Goal: Communication & Community: Answer question/provide support

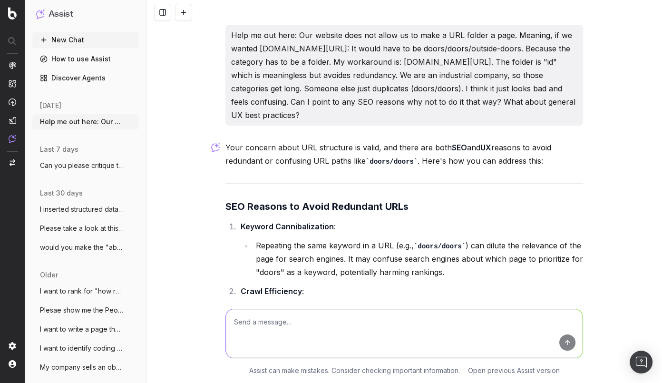
scroll to position [1085, 0]
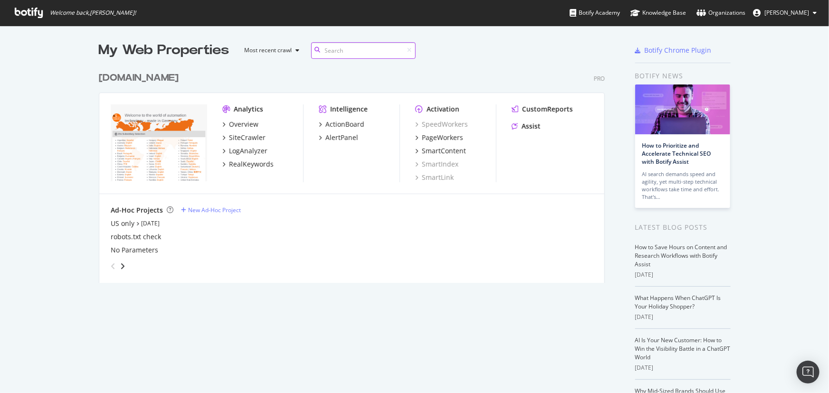
scroll to position [217, 507]
click at [515, 127] on div "Assist" at bounding box center [526, 127] width 29 height 10
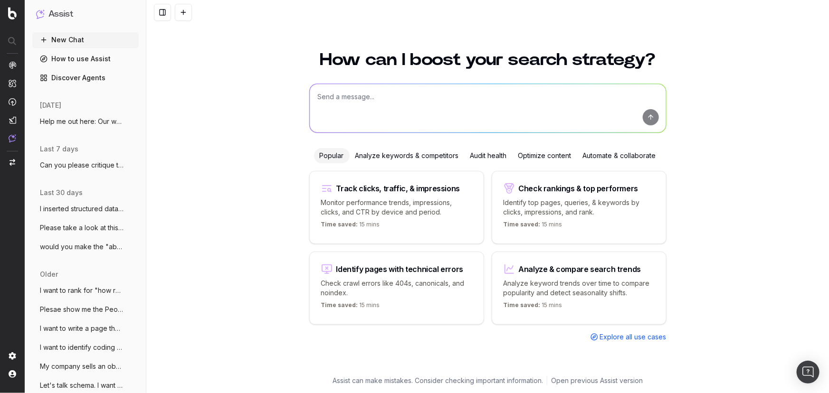
click at [404, 103] on textarea at bounding box center [488, 108] width 356 height 48
paste textarea "If possible, please place the Select by Application page further up in a hierar…"
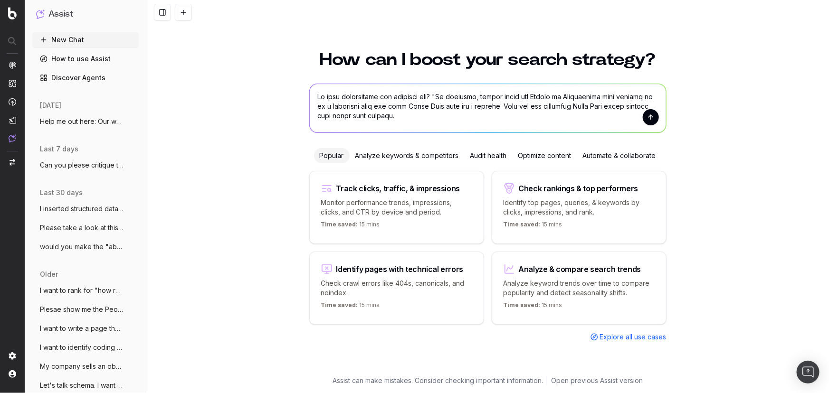
scroll to position [249, 0]
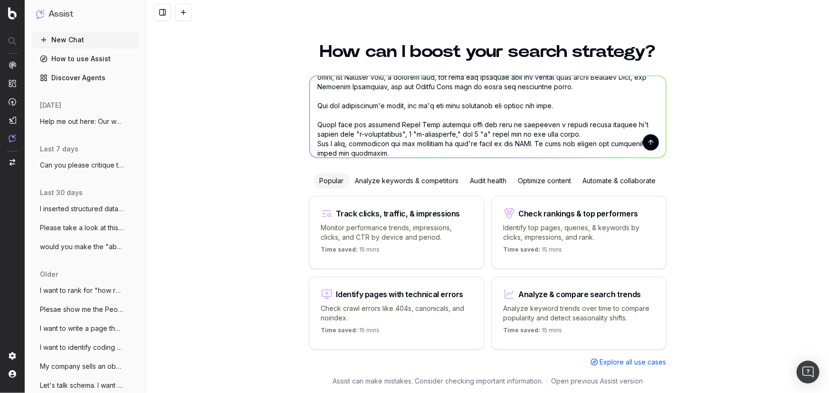
type textarea "Is this explanation and metaphor apt? "If possible, please place the Select by …"
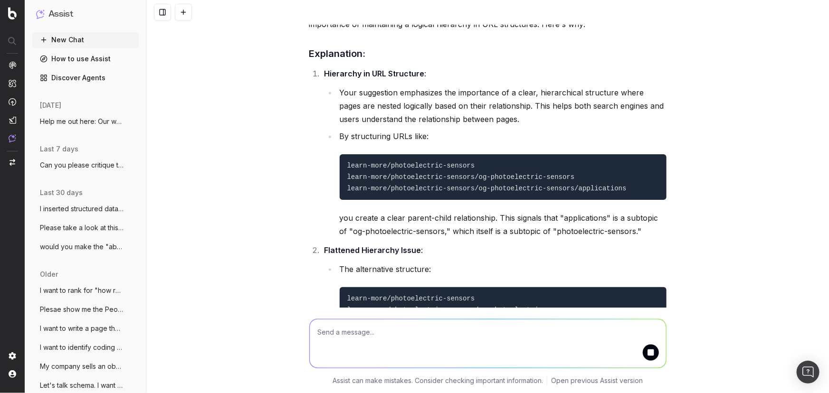
scroll to position [518, 0]
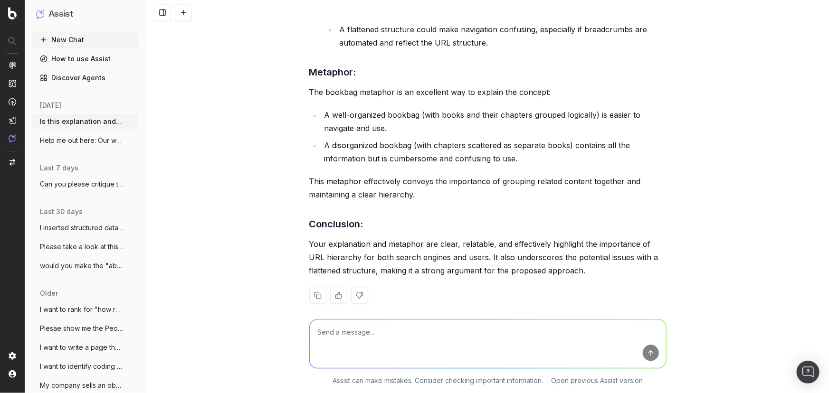
scroll to position [1027, 0]
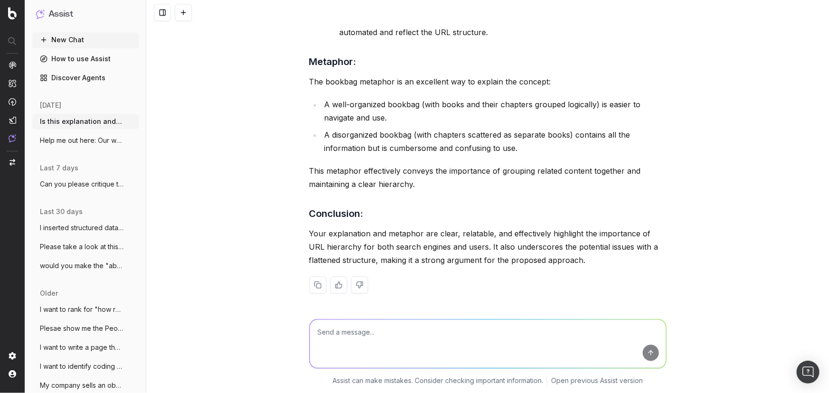
click at [351, 330] on textarea at bounding box center [488, 344] width 356 height 48
type textarea "n"
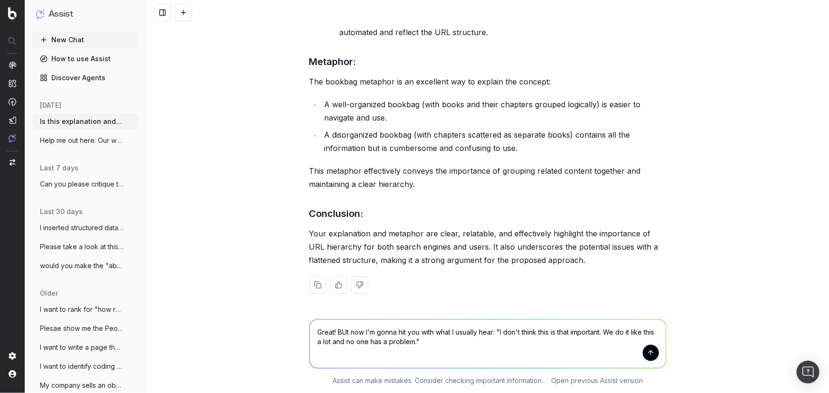
type textarea "Great! BUt now I'm gonna hit you with what I usually hear: "I don't think this …"
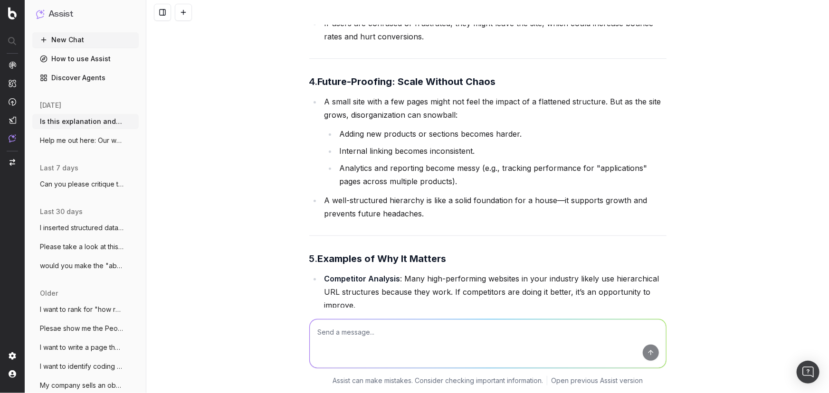
scroll to position [1765, 0]
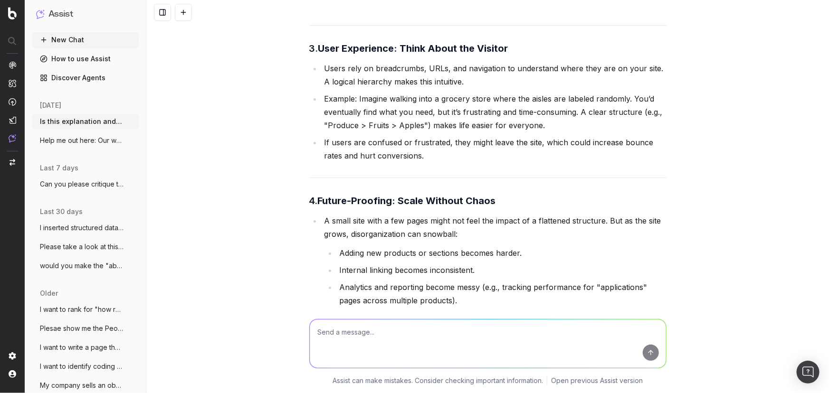
click at [345, 333] on textarea at bounding box center [488, 344] width 356 height 48
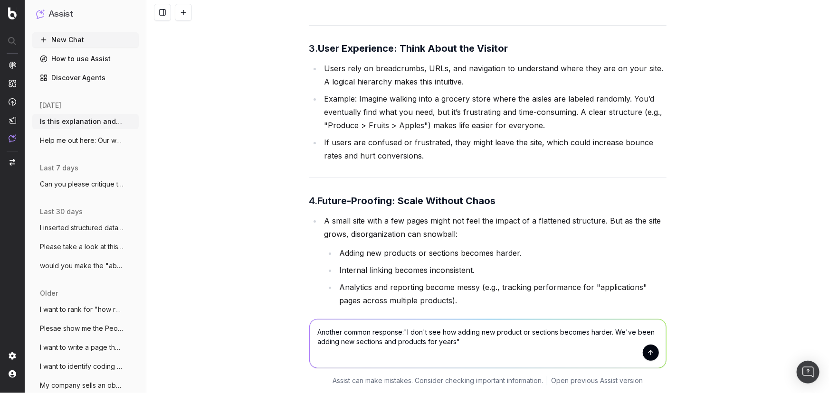
type textarea "Another common response: "I don't see how adding new product or sections become…"
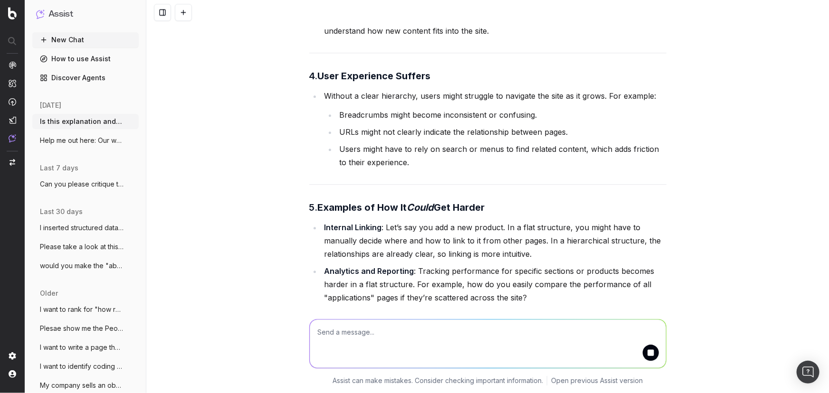
scroll to position [3148, 0]
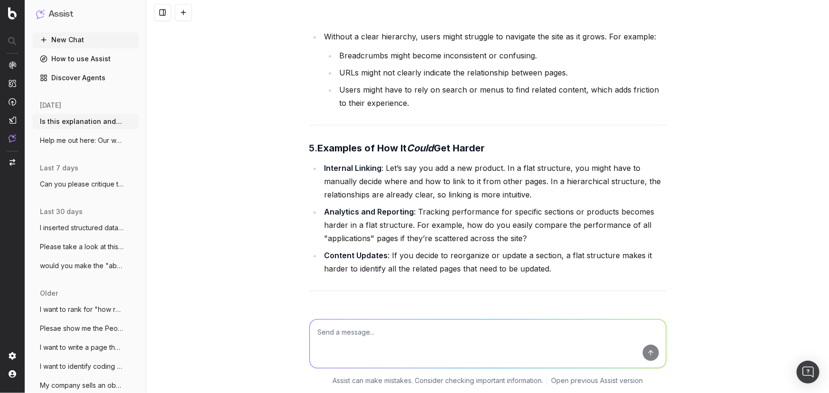
click at [384, 339] on textarea at bounding box center [488, 344] width 356 height 48
type textarea "o"
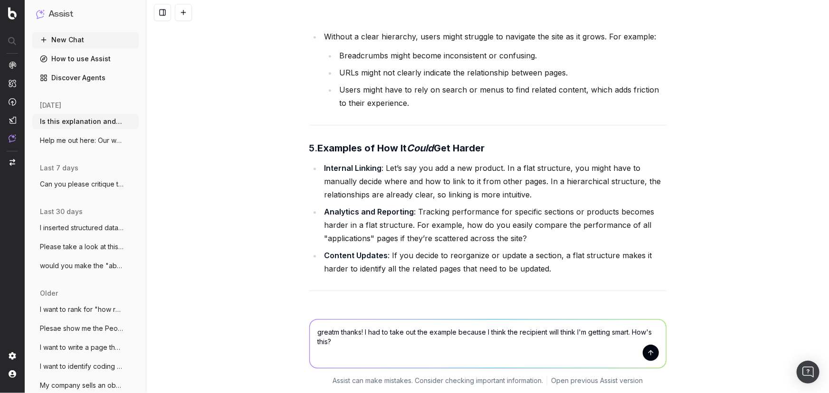
paste textarea "I have three suggestions. #3 may be too involved to handle before publishing sa…"
type textarea "greatm thanks! I had to take out the example because I think the recipient will…"
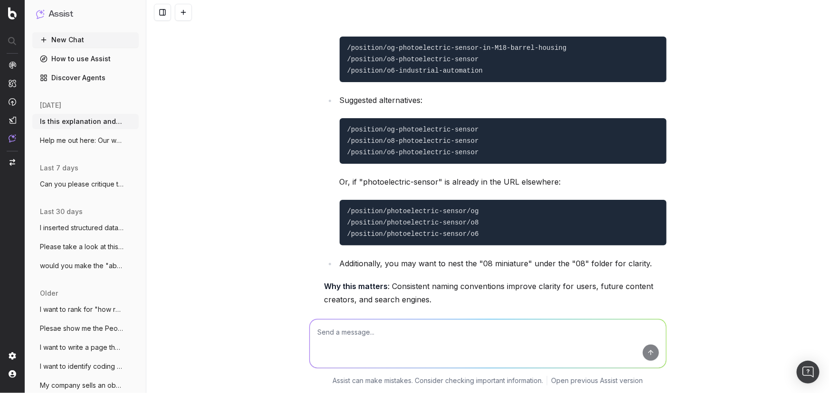
scroll to position [5524, 0]
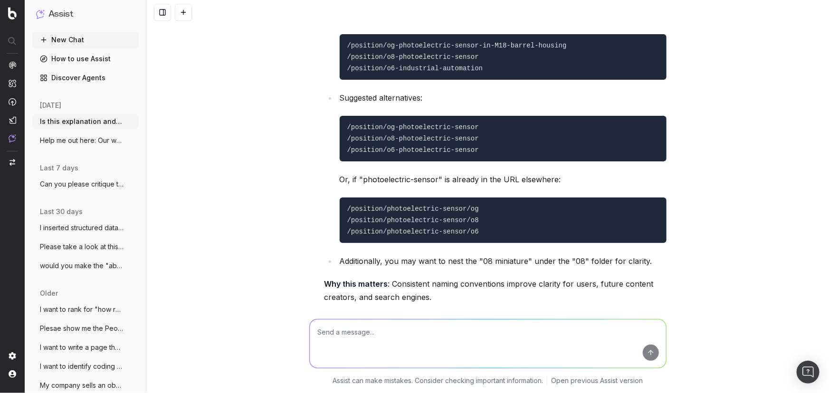
drag, startPoint x: 439, startPoint y: 277, endPoint x: 387, endPoint y: 268, distance: 52.6
click at [387, 278] on p "Why this matters : Consistent naming conventions improve clarity for users, fut…" at bounding box center [496, 291] width 342 height 27
copy p "Consistent naming conventions improve clarity for users, future content creator…"
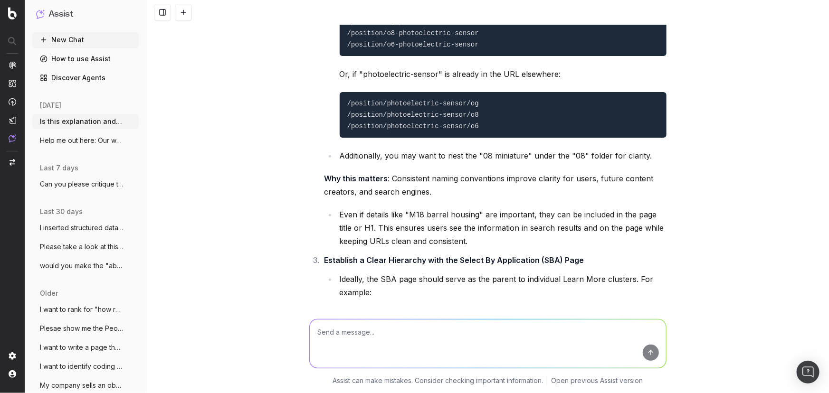
scroll to position [5654, 0]
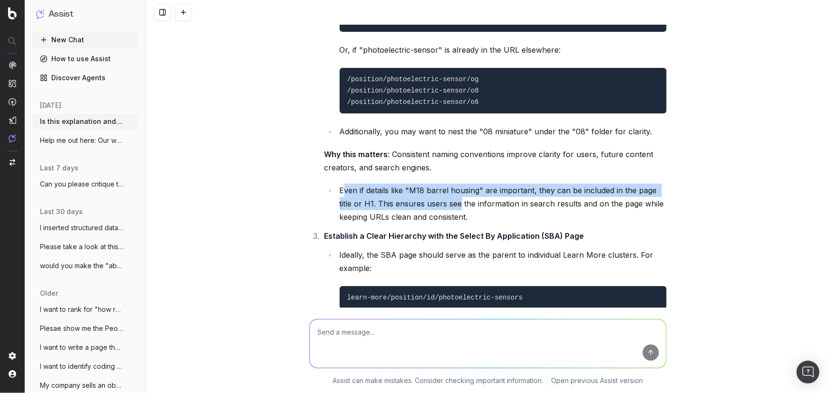
drag, startPoint x: 384, startPoint y: 173, endPoint x: 458, endPoint y: 192, distance: 75.5
click at [458, 192] on li "Even if details like "M18 barrel housing" are important, they can be included i…" at bounding box center [502, 204] width 330 height 40
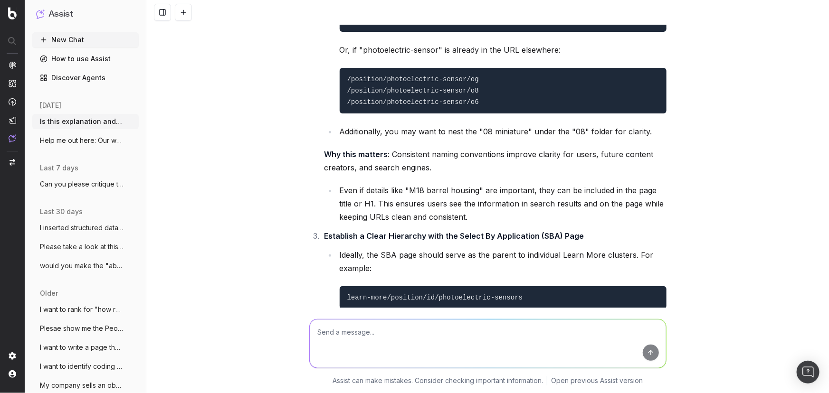
drag, startPoint x: 471, startPoint y: 197, endPoint x: 479, endPoint y: 199, distance: 8.2
click at [471, 198] on li "Even if details like "M18 barrel housing" are important, they can be included i…" at bounding box center [502, 204] width 330 height 40
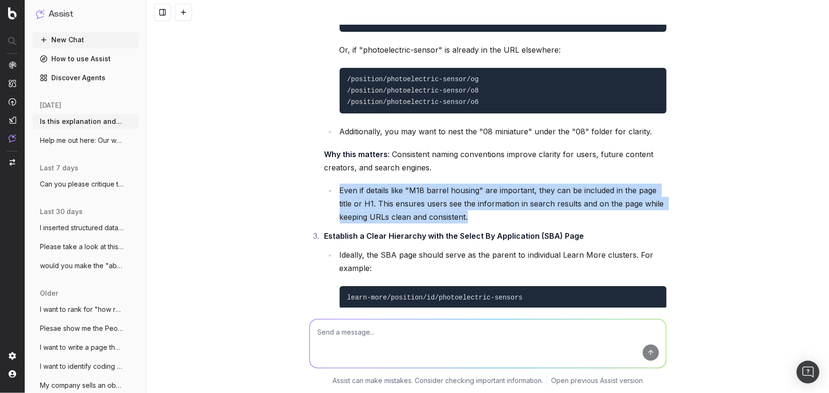
drag, startPoint x: 468, startPoint y: 199, endPoint x: 142, endPoint y: 199, distance: 325.5
click at [337, 184] on li "Even if details like "M18 barrel housing" are important, they can be included i…" at bounding box center [502, 204] width 330 height 40
copy li "Even if details like "M18 barrel housing" are important, they can be included i…"
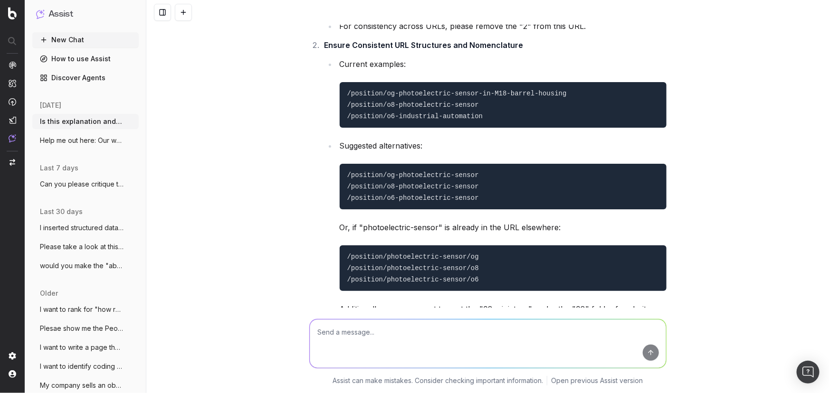
scroll to position [5697, 0]
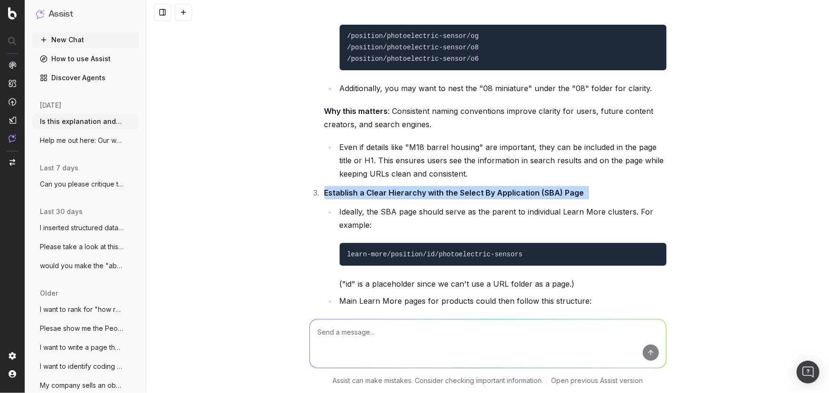
drag, startPoint x: 384, startPoint y: 173, endPoint x: 303, endPoint y: 175, distance: 81.8
copy li "Establish a Clear Hierarchy with the Select By Application (SBA) Page"
drag, startPoint x: 484, startPoint y: 238, endPoint x: 182, endPoint y: 225, distance: 302.0
click at [341, 243] on pre "learn-more/position/id/photoelectric-sensors" at bounding box center [503, 254] width 327 height 23
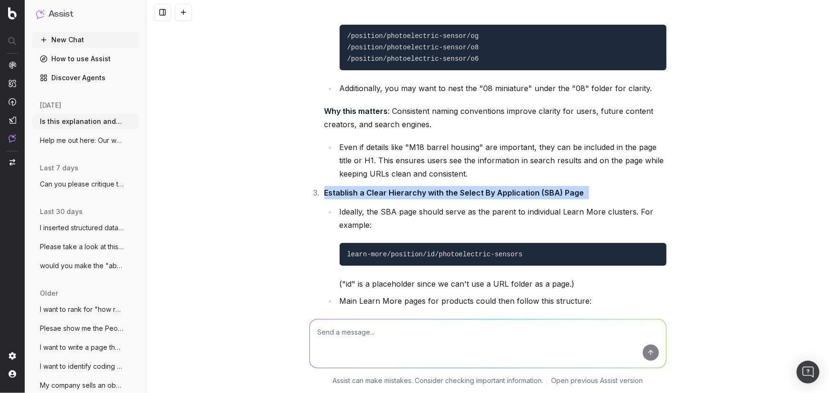
copy code "learn-more/position/id/photoelectric-sensors"
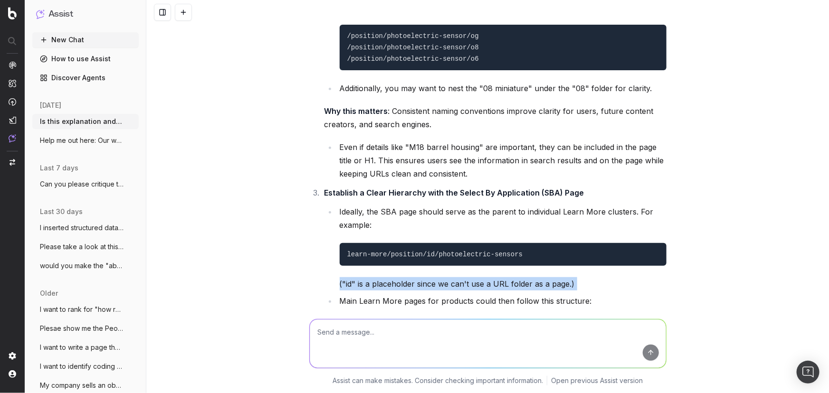
drag, startPoint x: 336, startPoint y: 266, endPoint x: 504, endPoint y: 266, distance: 168.2
click at [611, 276] on ul "Ideally, the SBA page should serve as the parent to individual Learn More clust…" at bounding box center [496, 314] width 342 height 219
copy li "("id" is a placeholder since we can't use a URL folder as a page.)"
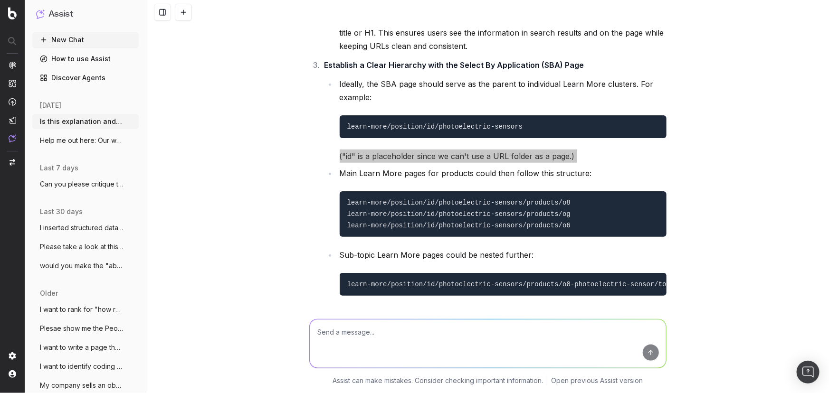
scroll to position [5827, 0]
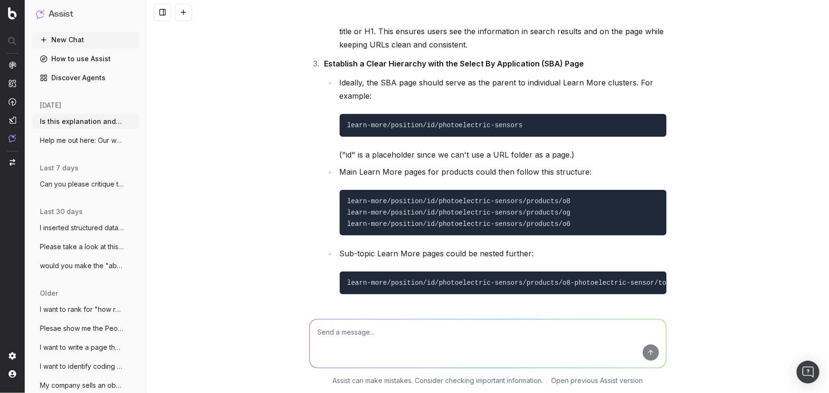
drag, startPoint x: 568, startPoint y: 153, endPoint x: 590, endPoint y: 150, distance: 22.2
click at [569, 165] on li "Main Learn More pages for products could then follow this structure: learn-more…" at bounding box center [502, 200] width 330 height 70
click at [587, 165] on li "Main Learn More pages for products could then follow this structure: learn-more…" at bounding box center [502, 200] width 330 height 70
copy li "Main Learn More pages for products could then follow this structure:"
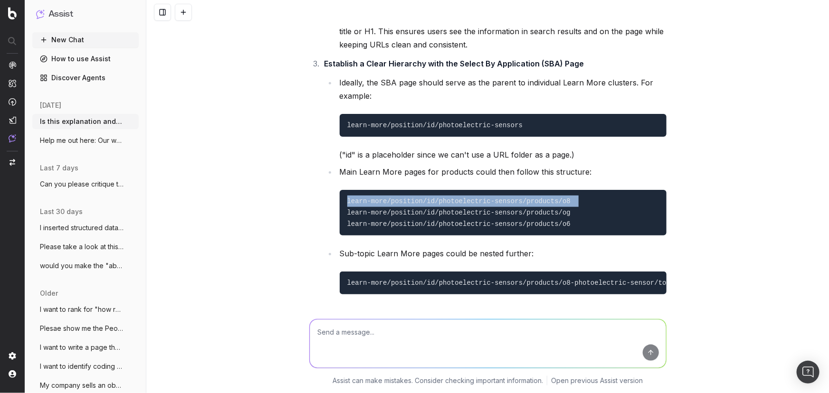
drag, startPoint x: 498, startPoint y: 186, endPoint x: 340, endPoint y: 187, distance: 158.3
click at [341, 190] on pre "learn-more/position/id/photoelectric-sensors/products/o8 learn-more/position/id…" at bounding box center [503, 213] width 327 height 46
copy code "learn-more/position/id/photoelectric-sensors/products/o8"
drag, startPoint x: 575, startPoint y: 206, endPoint x: 109, endPoint y: 199, distance: 465.8
click at [310, 199] on ol "Remove "2" from "o6-industrial-automation/o6-photoelectric-2" For consistency a…" at bounding box center [487, 100] width 357 height 901
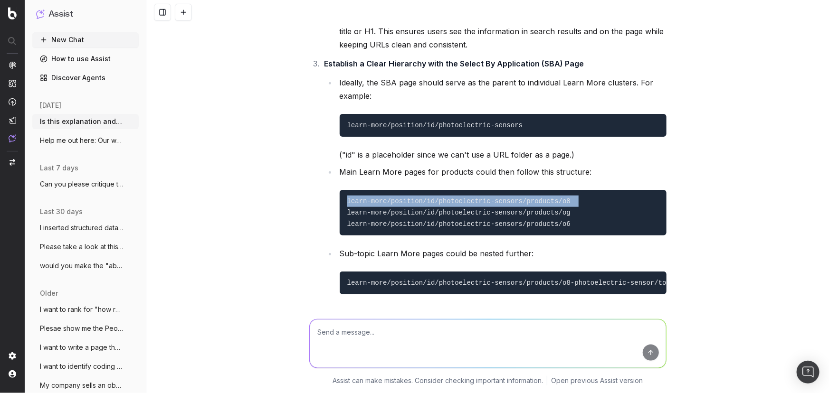
copy code "learn-more/position/id/photoelectric-sensors/products/og learn-more/position/id…"
drag, startPoint x: 537, startPoint y: 232, endPoint x: 530, endPoint y: 239, distance: 9.1
click at [530, 247] on li "Sub-topic Learn More pages could be nested further: learn-more/position/id/phot…" at bounding box center [502, 271] width 330 height 48
copy li "Sub-topic Learn More pages could be nested further:"
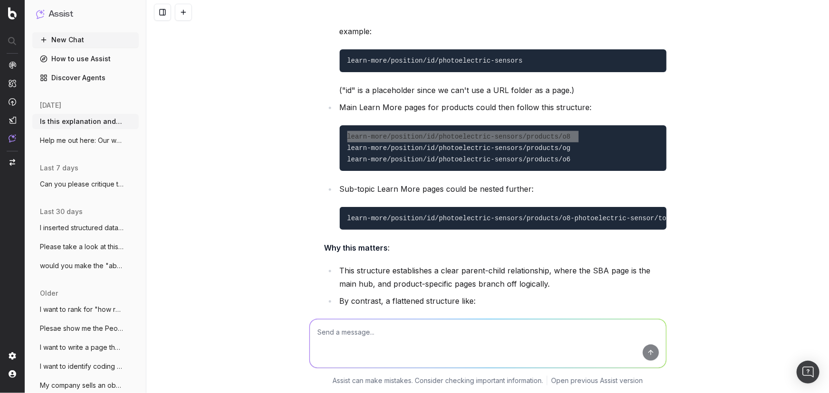
scroll to position [5913, 0]
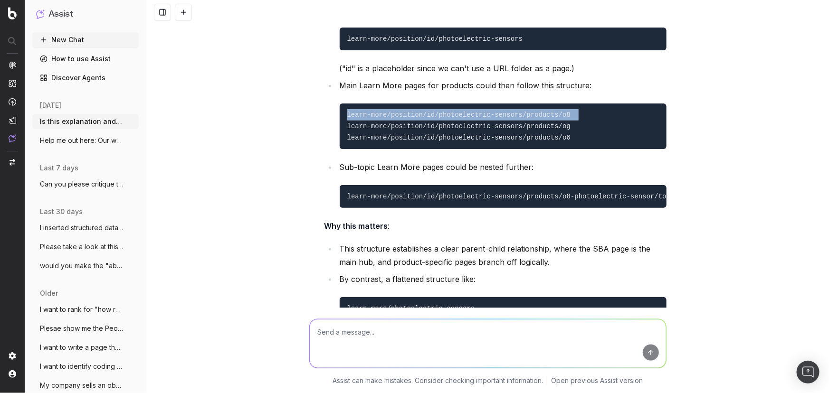
click at [434, 193] on code "learn-more/position/id/photoelectric-sensors/products/o8-photoelectric-sensor/t…" at bounding box center [539, 197] width 384 height 8
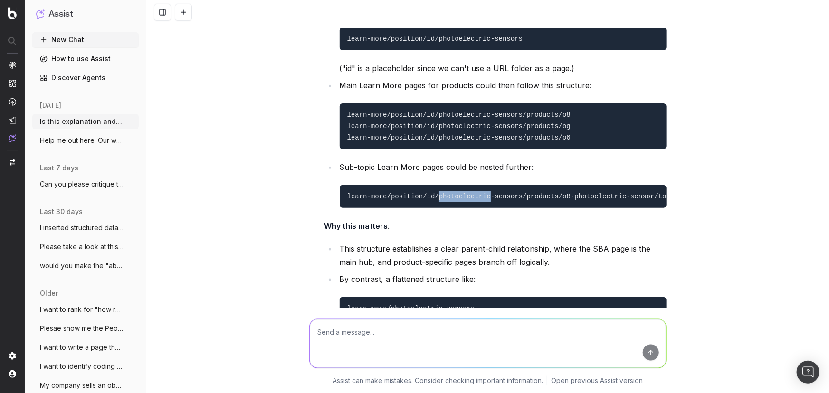
click at [433, 193] on code "learn-more/position/id/photoelectric-sensors/products/o8-photoelectric-sensor/t…" at bounding box center [539, 197] width 384 height 8
copy code "learn-more/position/id/photoelectric-sensors/products/o8-photoelectric-sensor/t…"
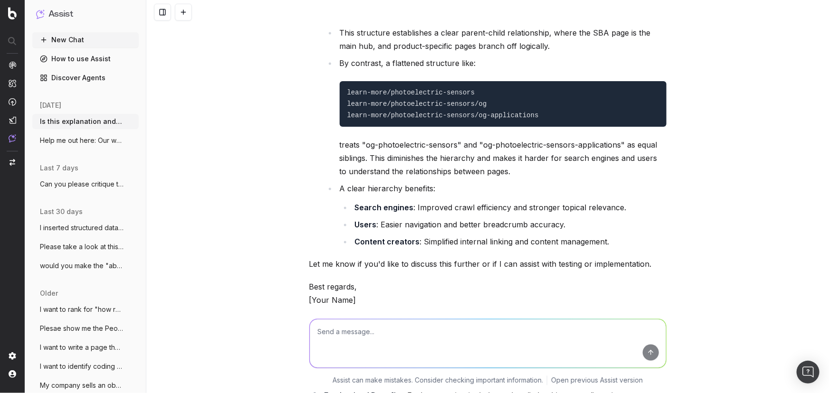
scroll to position [6086, 0]
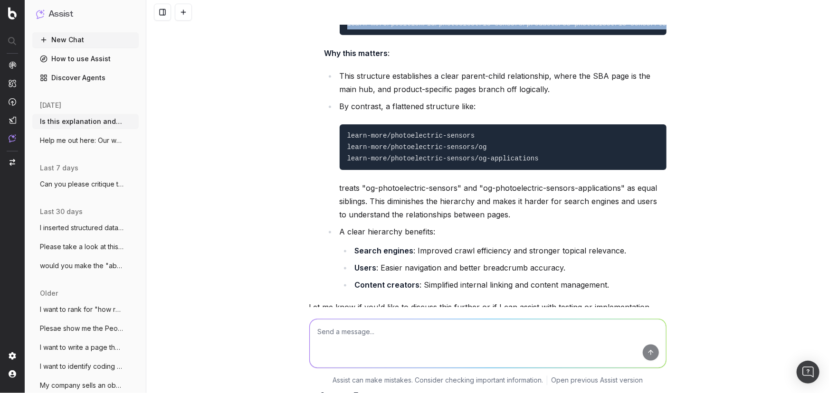
drag, startPoint x: 336, startPoint y: 108, endPoint x: 569, endPoint y: 204, distance: 252.8
click at [569, 204] on ul "This structure establishes a clear parent-child relationship, where the SBA pag…" at bounding box center [496, 180] width 342 height 222
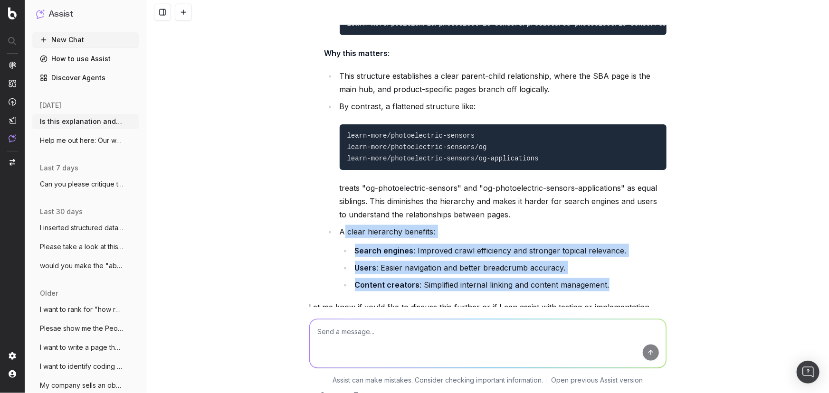
drag, startPoint x: 619, startPoint y: 276, endPoint x: 342, endPoint y: 219, distance: 283.0
click at [342, 225] on li "A clear hierarchy benefits: Search engines : Improved crawl efficiency and stro…" at bounding box center [502, 258] width 330 height 67
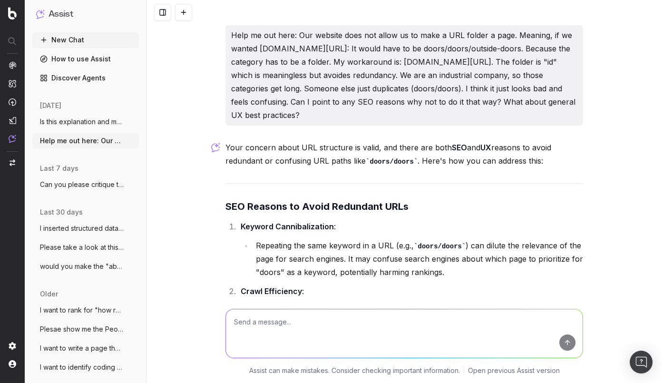
scroll to position [1085, 0]
